Goal: Navigation & Orientation: Find specific page/section

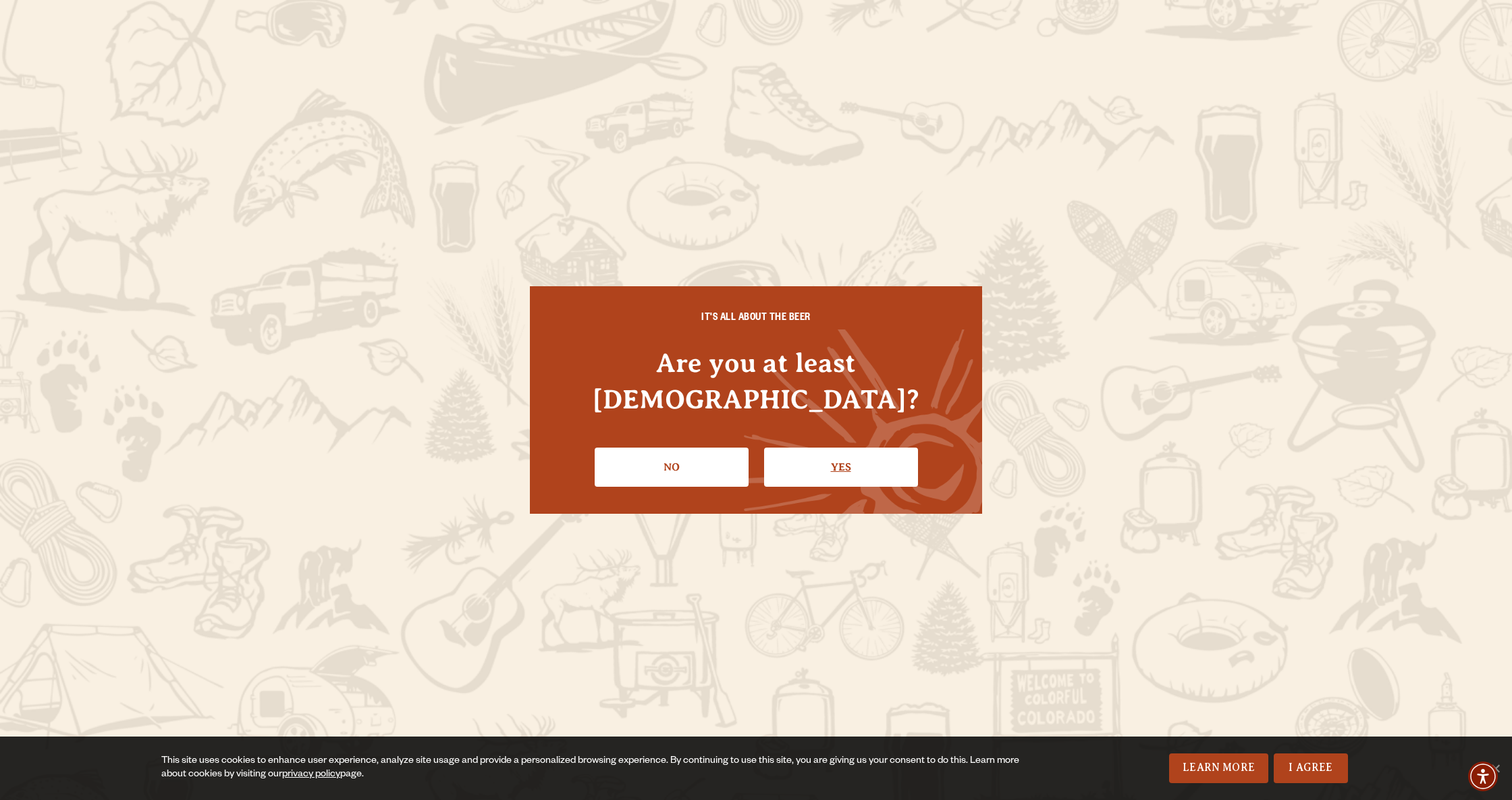
click at [852, 451] on link "Yes" at bounding box center [841, 467] width 154 height 39
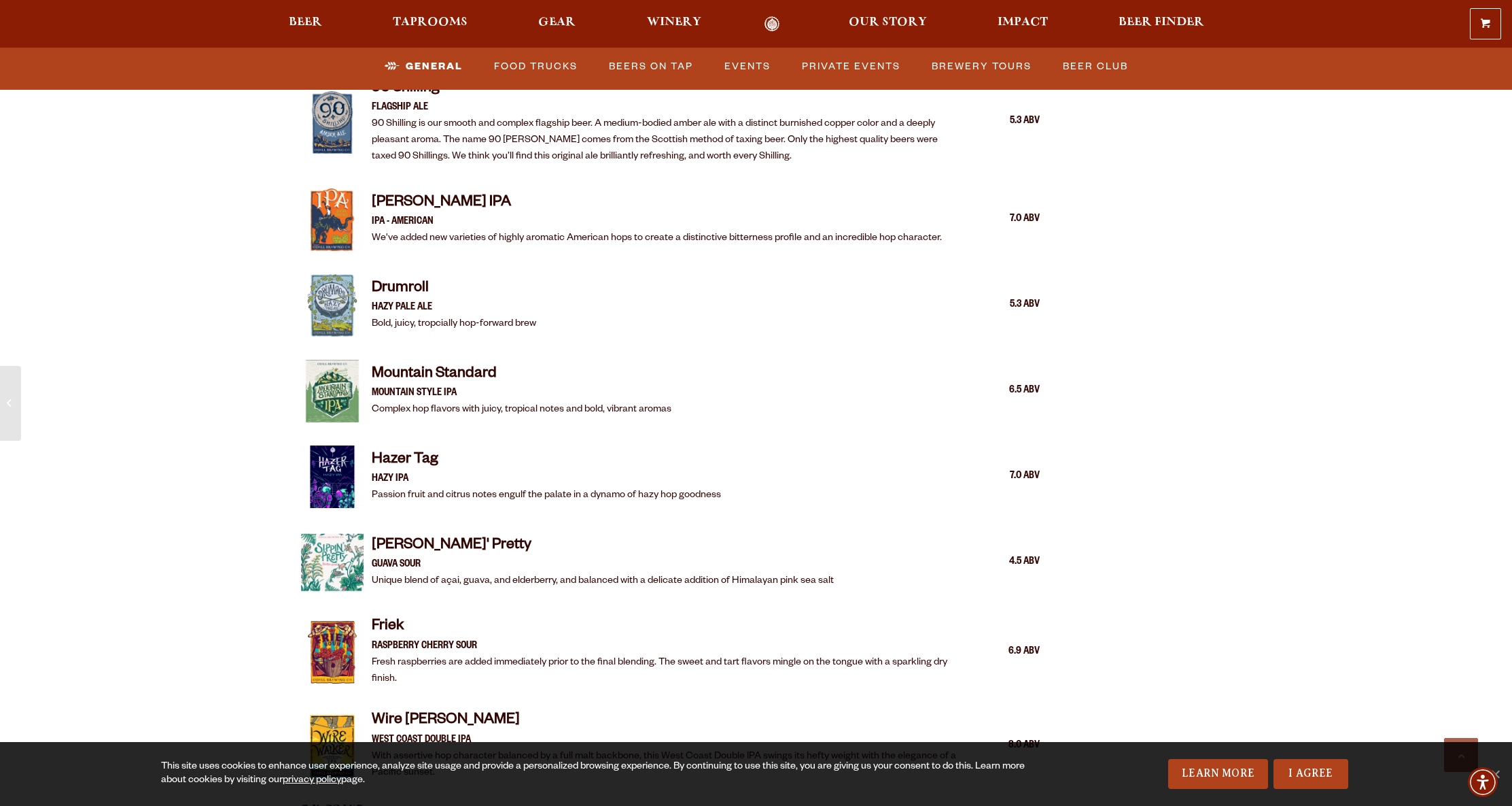
scroll to position [1811, 0]
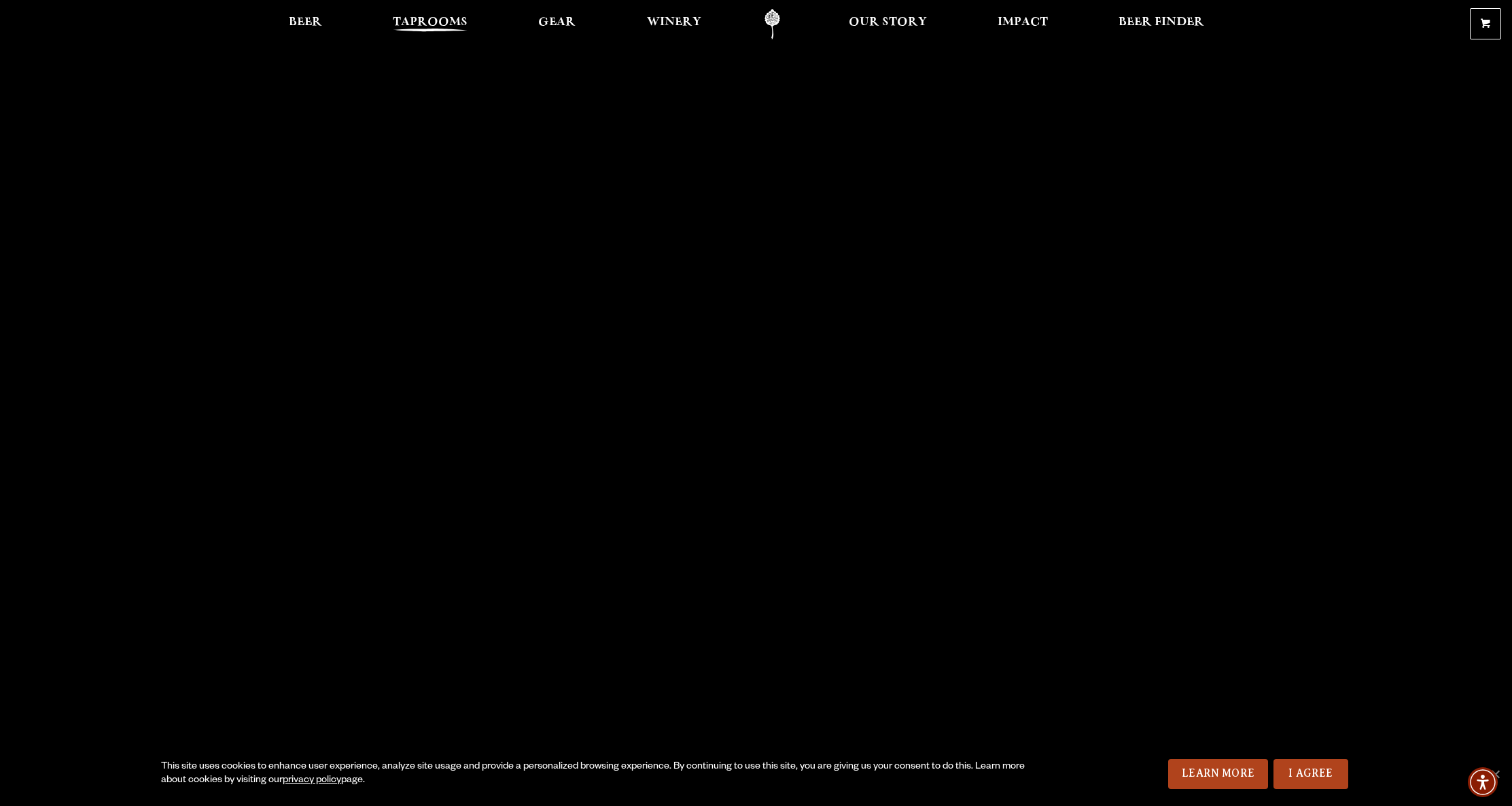
click at [429, 26] on span "Taprooms" at bounding box center [430, 22] width 75 height 11
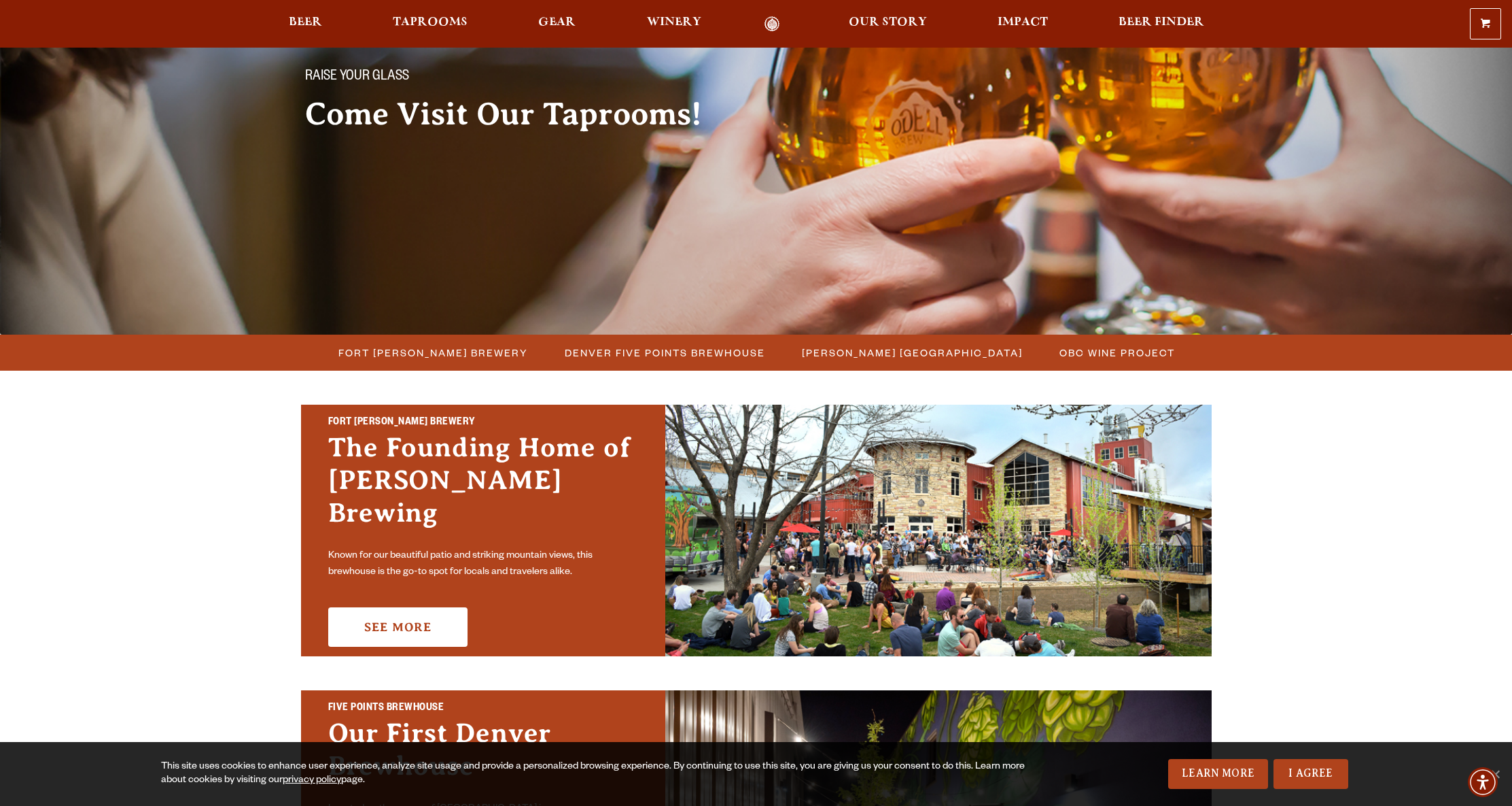
scroll to position [111, 0]
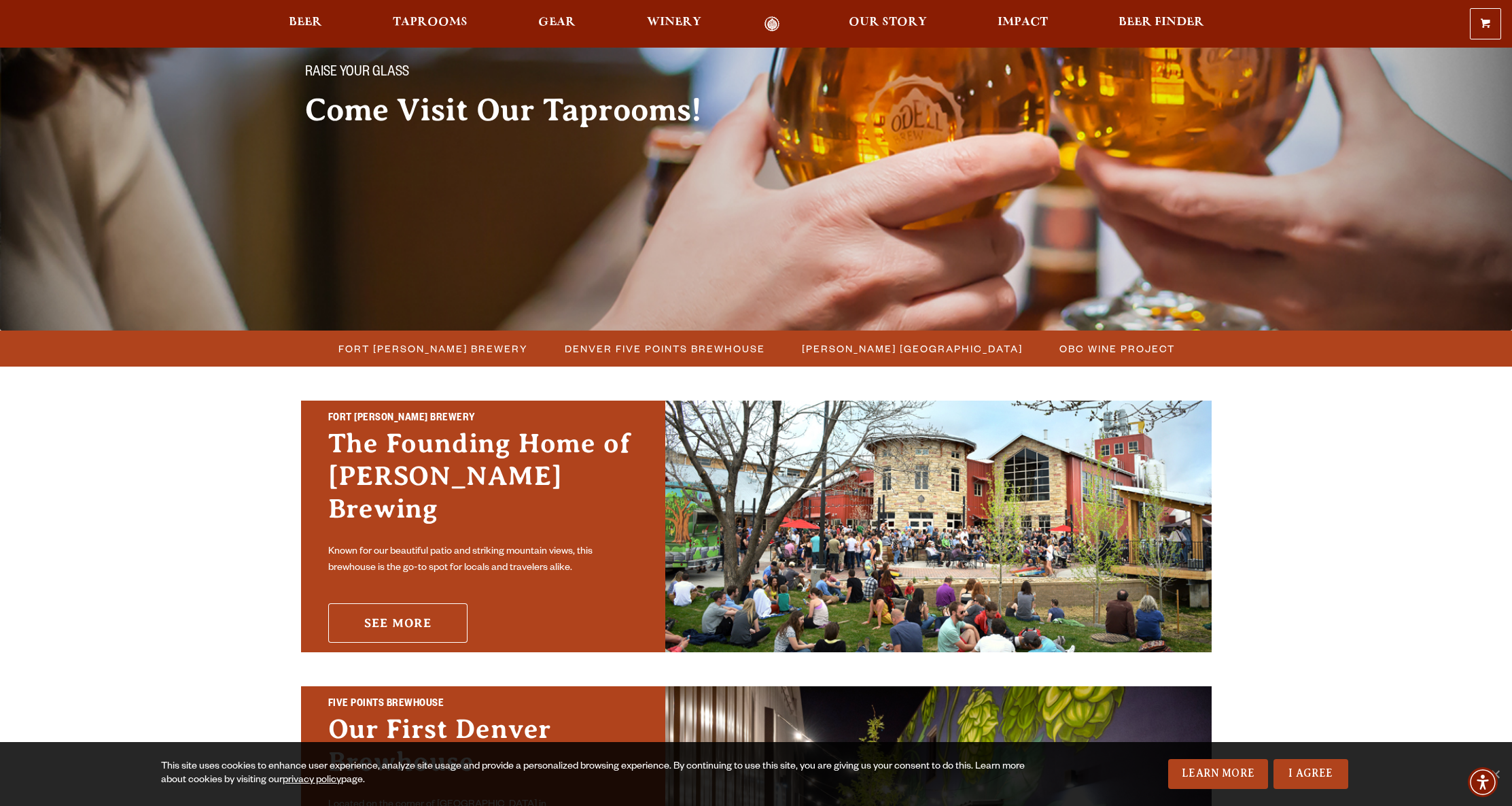
click at [389, 603] on link "See More" at bounding box center [398, 623] width 139 height 39
